Goal: Information Seeking & Learning: Understand process/instructions

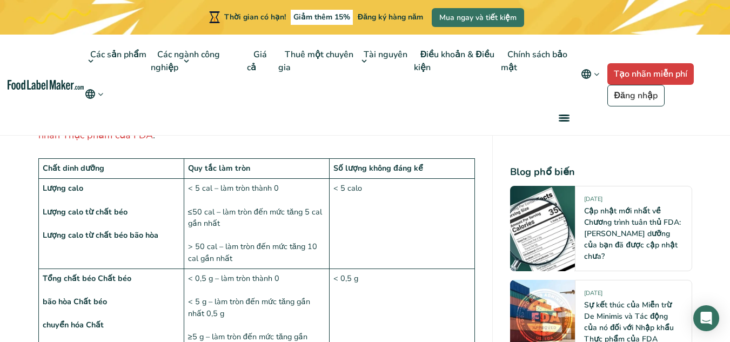
scroll to position [901, 0]
click at [267, 132] on div "Các sản phẩm Nhãn dinh dưỡng thực phẩm Công thức và nhãn bổ sung Các ngành công…" at bounding box center [328, 85] width 489 height 100
click at [174, 207] on td "Lượng calo Lượng calo từ chất béo Lượng calo từ chất béo bão hòa" at bounding box center [110, 225] width 145 height 90
drag, startPoint x: 248, startPoint y: 197, endPoint x: 39, endPoint y: 2, distance: 285.9
click at [247, 197] on td "< 5 cal – làm tròn thành 0 ≤50 cal – làm tròn đến mức tăng 5 cal gần nhất > 50 …" at bounding box center [256, 225] width 145 height 90
